Goal: Check status: Check status

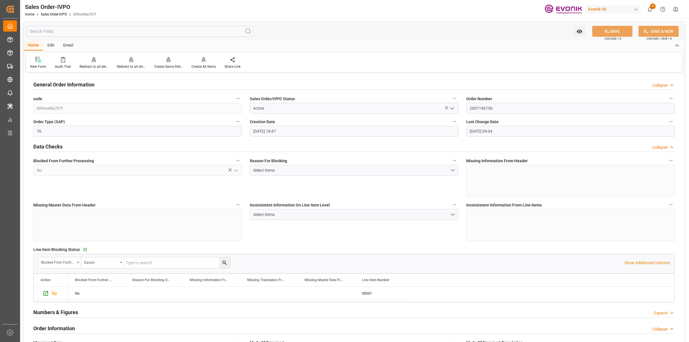
scroll to position [646, 0]
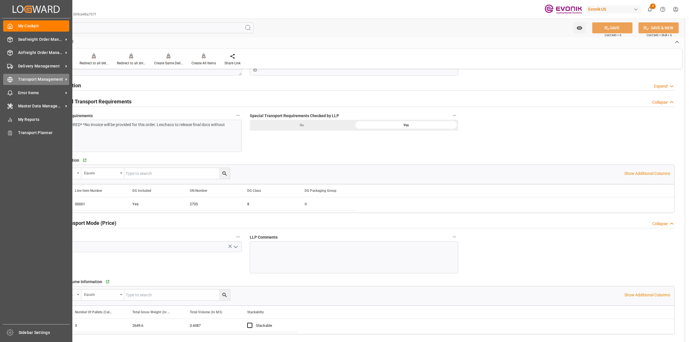
click at [13, 78] on div "Transport Management Transport Management" at bounding box center [36, 79] width 66 height 11
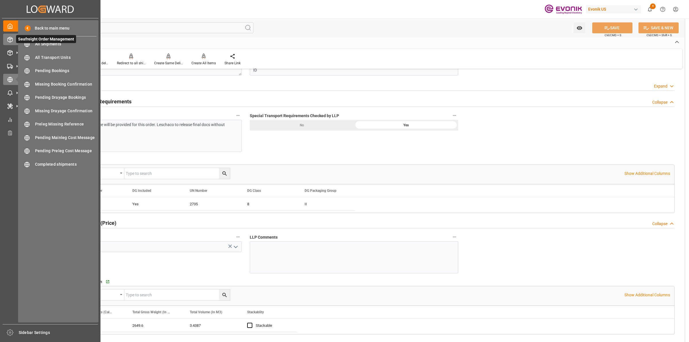
click at [10, 38] on icon at bounding box center [10, 40] width 6 height 6
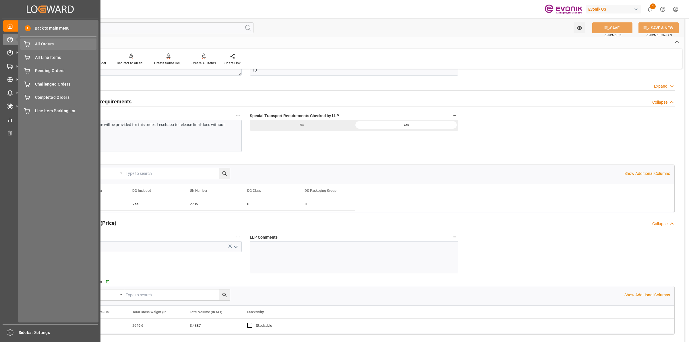
click at [58, 45] on span "All Orders" at bounding box center [66, 44] width 62 height 6
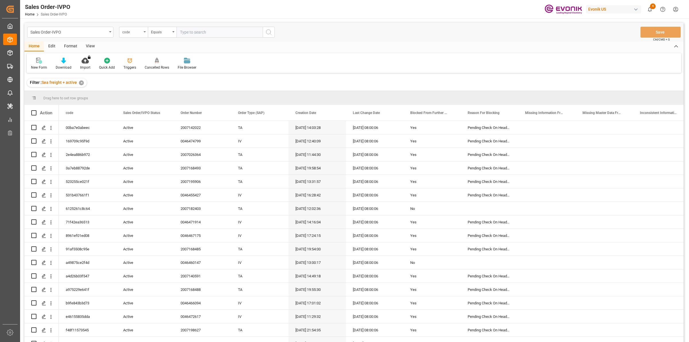
click at [143, 33] on div "code" at bounding box center [133, 32] width 29 height 11
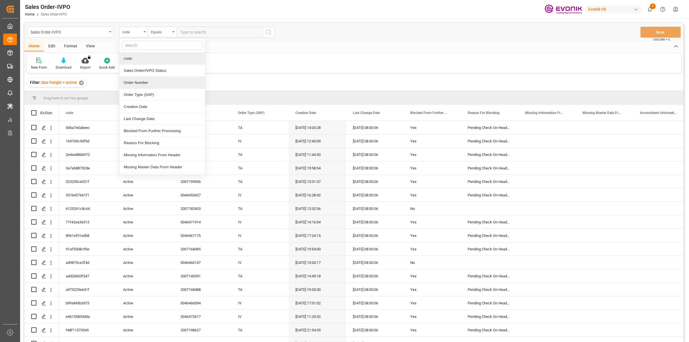
click at [136, 84] on div "Order Number" at bounding box center [162, 83] width 86 height 12
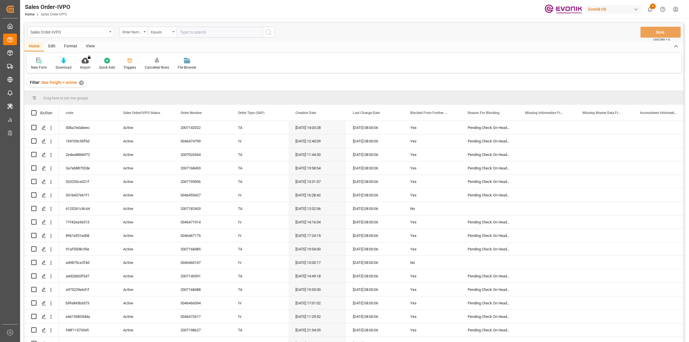
click at [191, 26] on div "Sales Order-IVPO Order Number Equals Save Ctrl/CMD + S" at bounding box center [353, 32] width 659 height 19
click at [191, 29] on input "text" at bounding box center [219, 32] width 86 height 11
paste input "0046474676"
type input "0046474676"
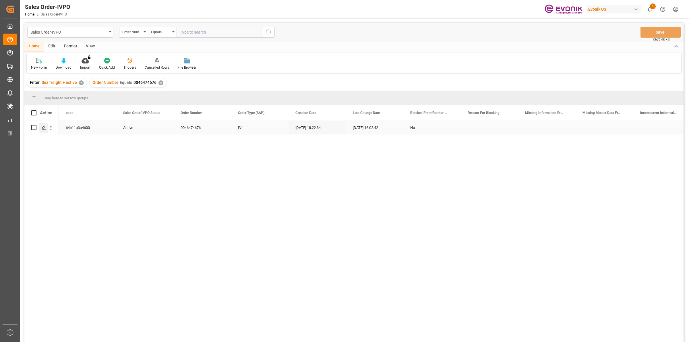
click at [43, 126] on icon "Press SPACE to select this row." at bounding box center [44, 127] width 5 height 5
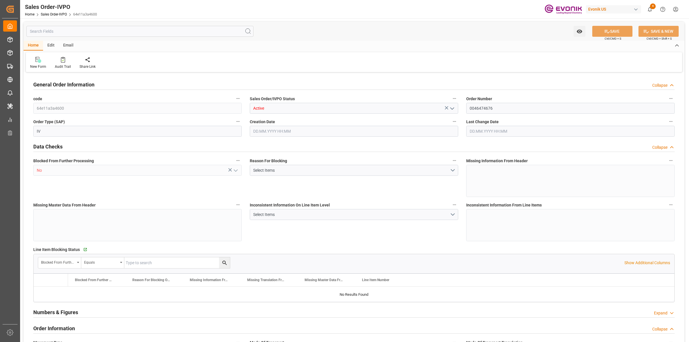
type input "ZADUR"
type input "0"
type input "1"
type input "2"
type input "1"
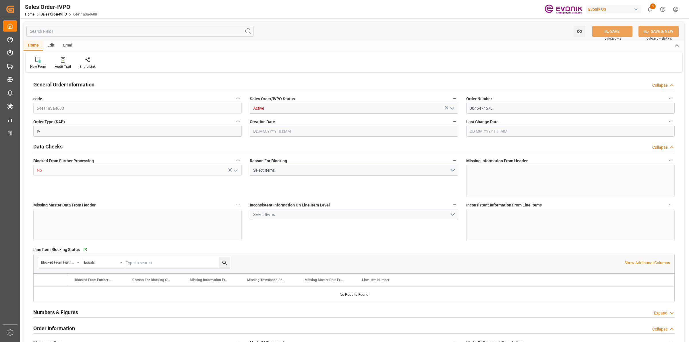
type input "19798"
type input "17.86"
type input "17000"
type input "30"
type input "[DATE] 18:22"
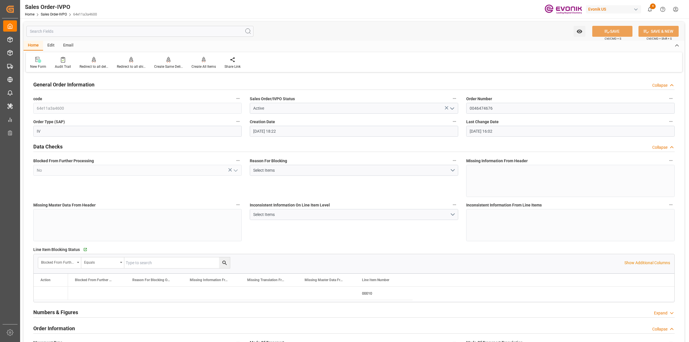
type input "[DATE] 16:02"
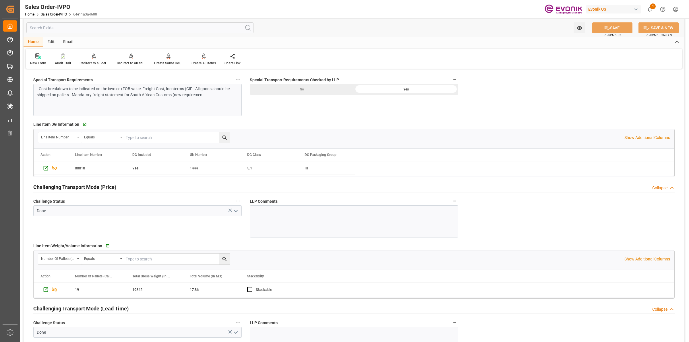
scroll to position [825, 0]
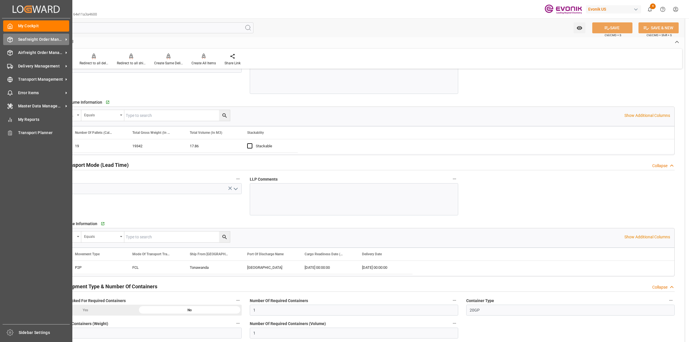
click at [10, 43] on div "Seafreight Order Management Seafreight Order Management" at bounding box center [36, 39] width 66 height 11
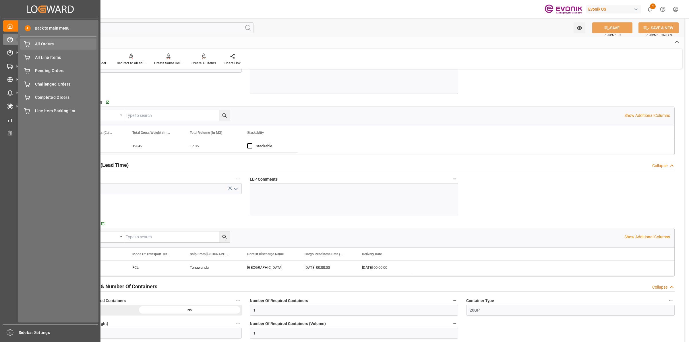
click at [37, 44] on span "All Orders" at bounding box center [66, 44] width 62 height 6
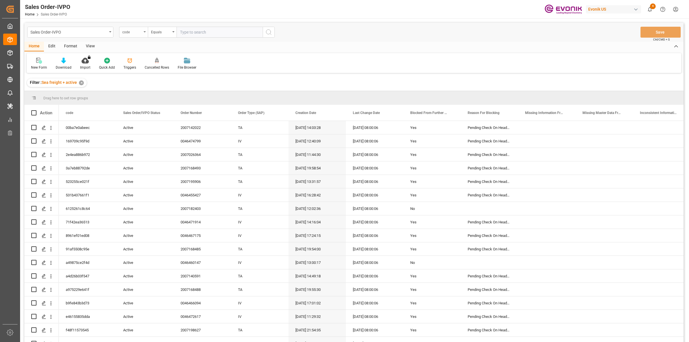
click at [132, 32] on div "code" at bounding box center [132, 31] width 20 height 7
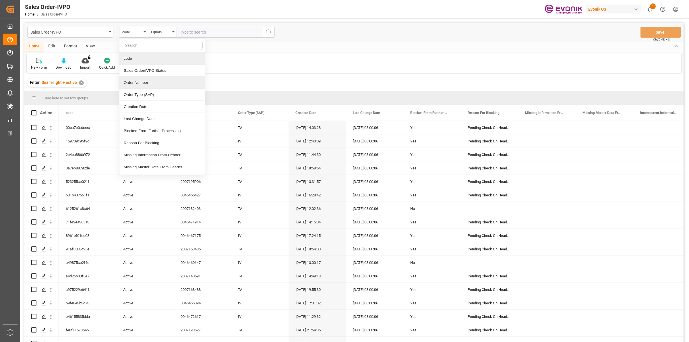
click at [147, 84] on div "Order Number" at bounding box center [162, 83] width 86 height 12
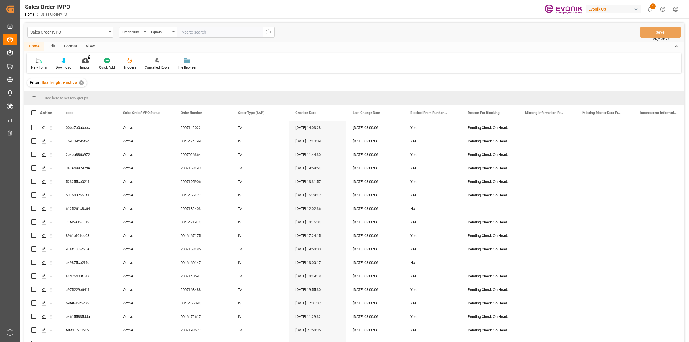
click at [191, 29] on input "text" at bounding box center [219, 32] width 86 height 11
paste input "2007187842"
type input "2007187842"
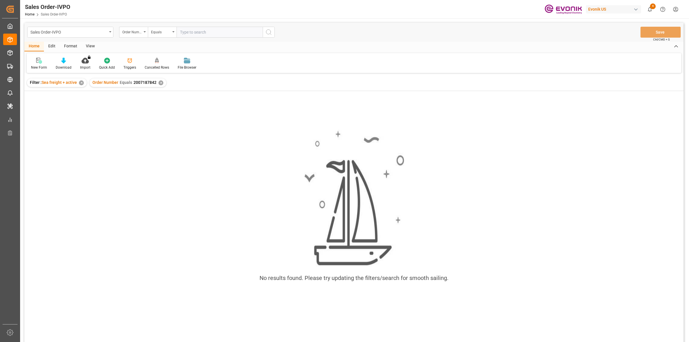
click at [154, 85] on span "2007187842" at bounding box center [144, 82] width 23 height 5
click at [158, 83] on div "✕" at bounding box center [160, 82] width 5 height 5
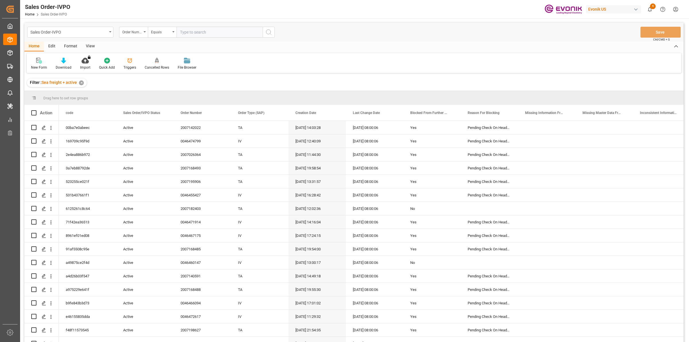
click at [201, 30] on input "text" at bounding box center [219, 32] width 86 height 11
paste input "2007187842"
type input "2007187842"
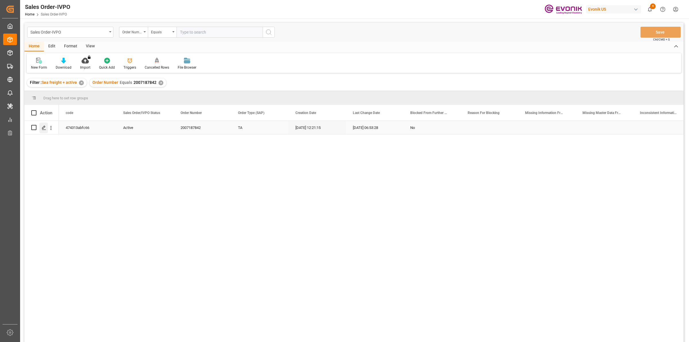
click at [42, 127] on icon "Press SPACE to select this row." at bounding box center [44, 127] width 5 height 5
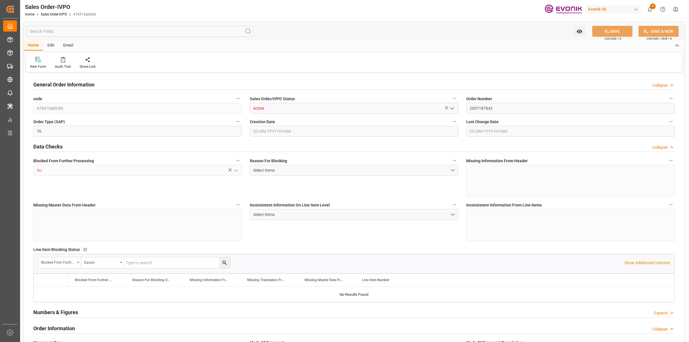
type input "ITGOA"
type input "0"
type input "1"
type input "1715.6"
type input "[DATE] 12:21"
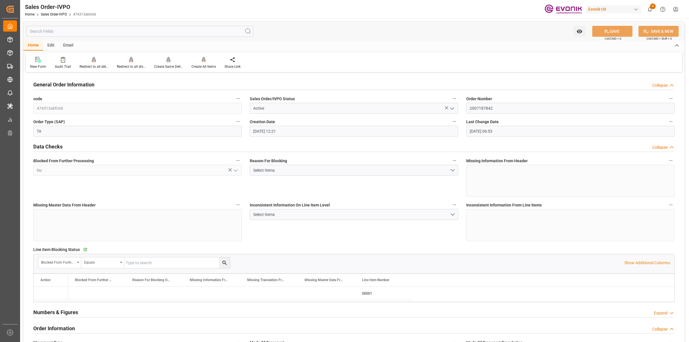
type input "[DATE] 06:53"
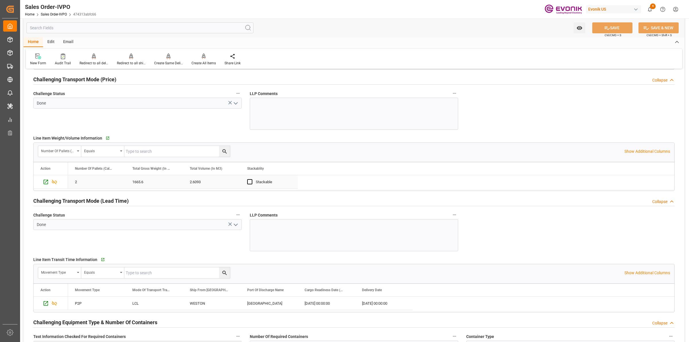
scroll to position [933, 0]
